Goal: Task Accomplishment & Management: Use online tool/utility

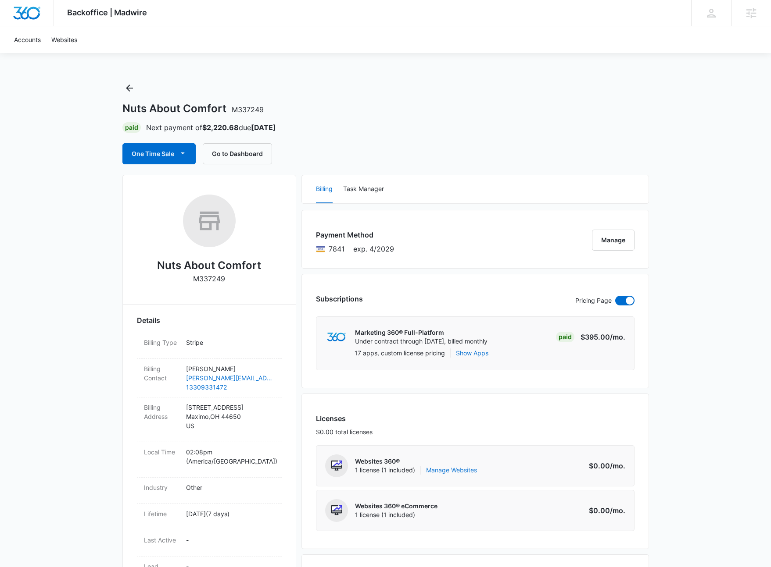
click at [453, 470] on link "Manage Websites" at bounding box center [451, 470] width 51 height 9
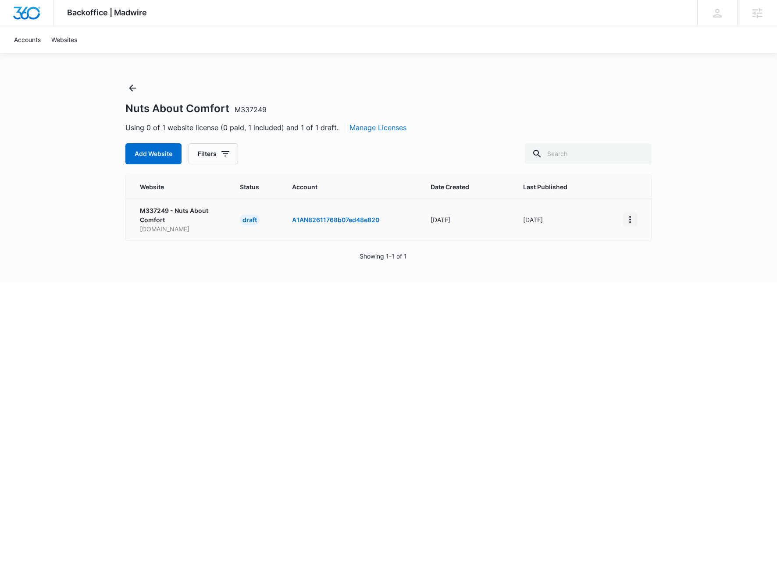
click at [628, 220] on icon "View More" at bounding box center [630, 219] width 11 height 11
click at [654, 257] on link "Edit Website" at bounding box center [652, 256] width 36 height 7
